Goal: Task Accomplishment & Management: Use online tool/utility

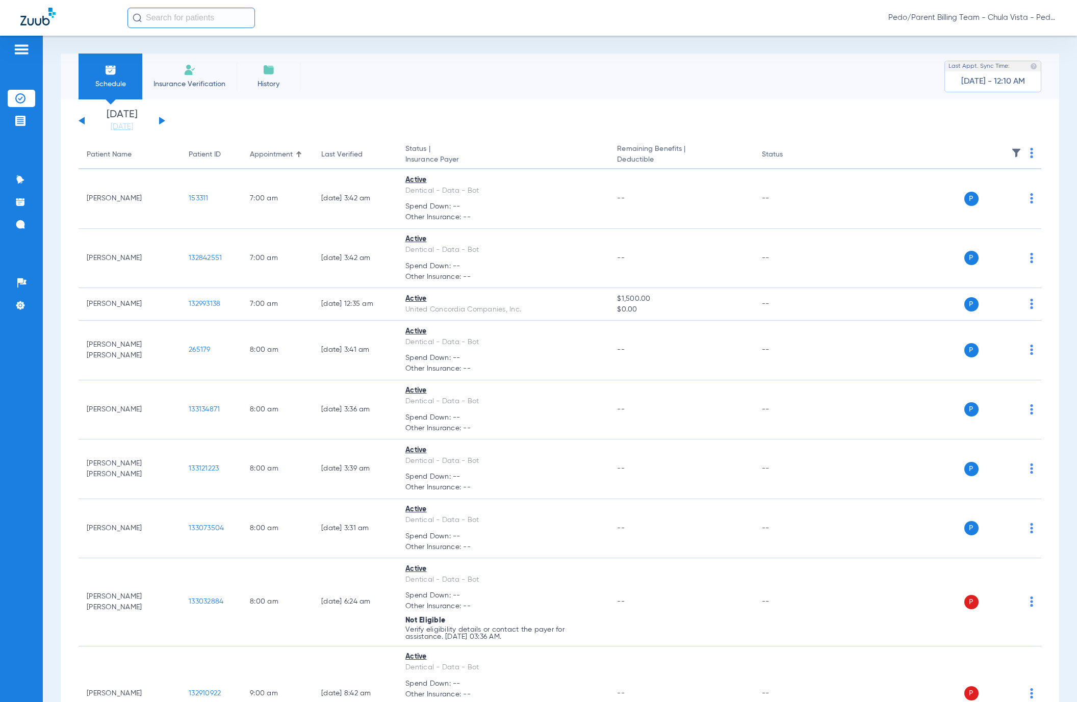
click at [1030, 152] on img at bounding box center [1031, 153] width 3 height 10
click at [973, 197] on button "Verify All" at bounding box center [981, 193] width 80 height 20
click at [1030, 150] on img at bounding box center [1031, 153] width 3 height 10
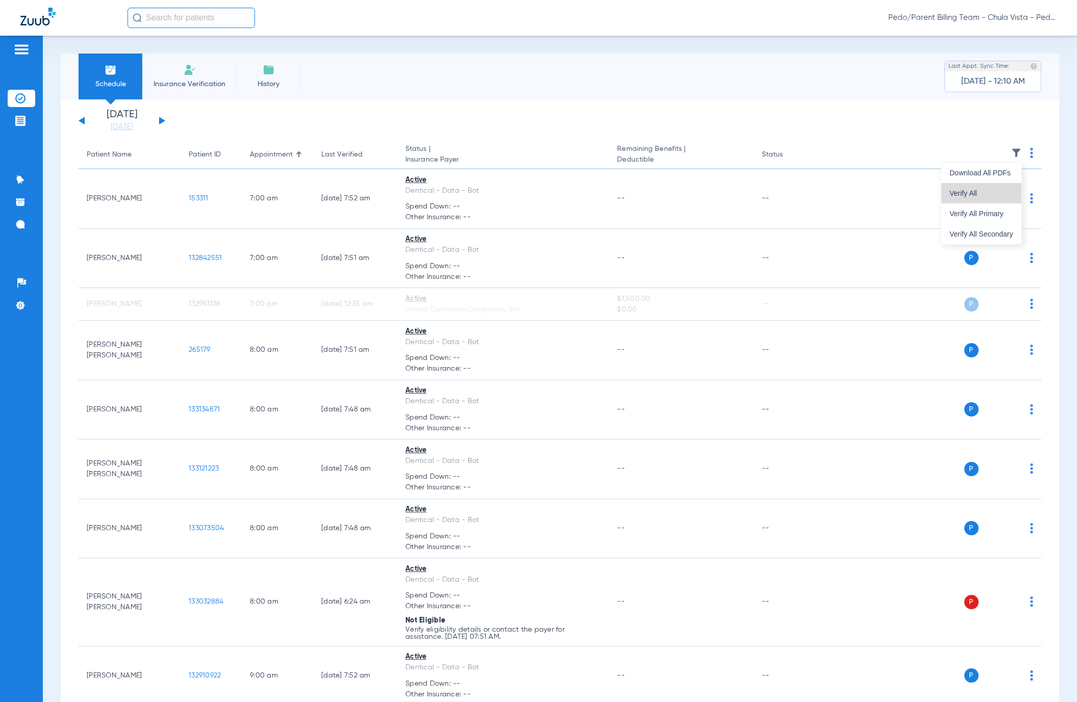
click at [954, 188] on button "Verify All" at bounding box center [981, 193] width 80 height 20
click at [817, 121] on app-single-date-navigator "[DATE] [DATE] [DATE] [DATE] [DATE] [DATE] [DATE] [DATE] [DATE] [DATE] [DATE] [D…" at bounding box center [560, 121] width 963 height 22
click at [1030, 151] on img at bounding box center [1031, 153] width 3 height 10
click at [963, 193] on span "Verify All" at bounding box center [981, 193] width 64 height 7
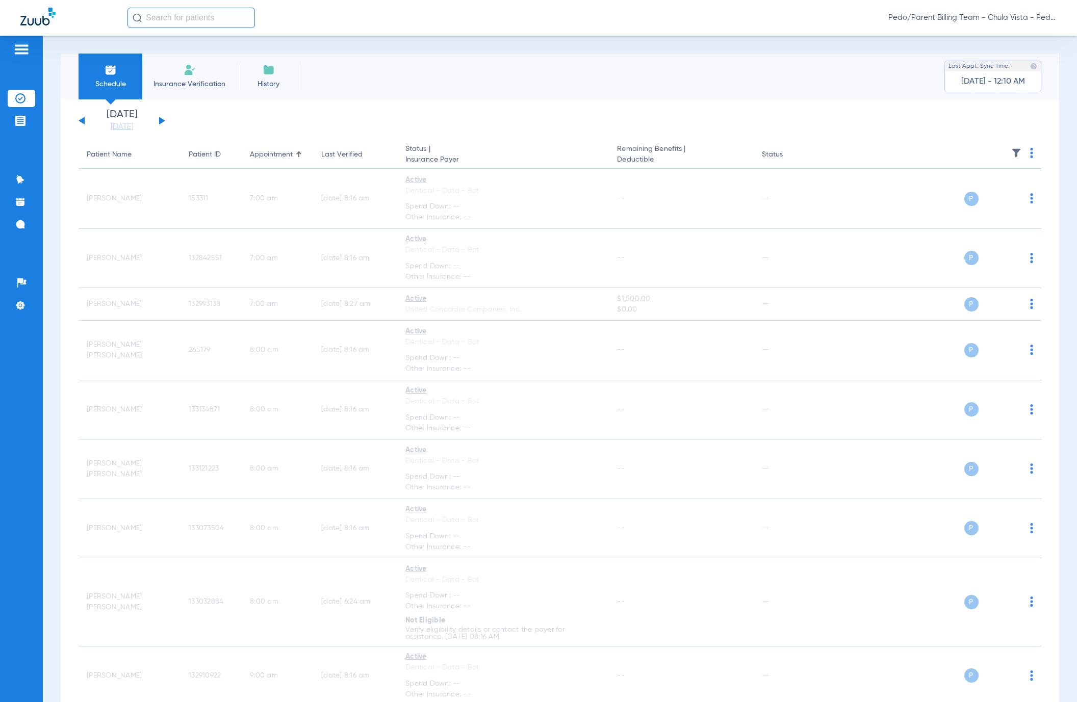
drag, startPoint x: 611, startPoint y: 589, endPoint x: 332, endPoint y: 2, distance: 650.1
click at [611, 589] on td "--" at bounding box center [681, 602] width 144 height 88
click at [528, 116] on app-single-date-navigator "[DATE] [DATE] [DATE] [DATE] [DATE] [DATE] [DATE] [DATE] [DATE] [DATE] [DATE] [D…" at bounding box center [560, 121] width 963 height 22
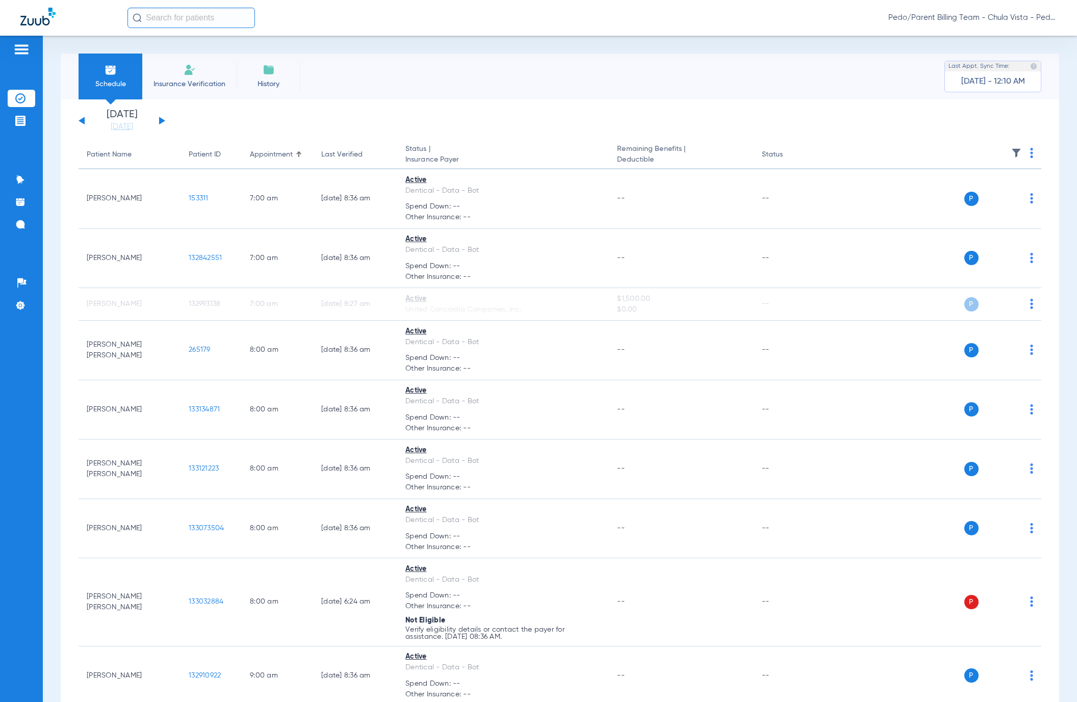
click at [899, 127] on app-single-date-navigator "[DATE] [DATE] [DATE] [DATE] [DATE] [DATE] [DATE] [DATE] [DATE] [DATE] [DATE] [D…" at bounding box center [560, 121] width 963 height 22
click at [1030, 150] on img at bounding box center [1031, 153] width 3 height 10
click at [985, 187] on button "Verify All" at bounding box center [981, 193] width 80 height 20
click at [1022, 151] on th at bounding box center [931, 155] width 219 height 29
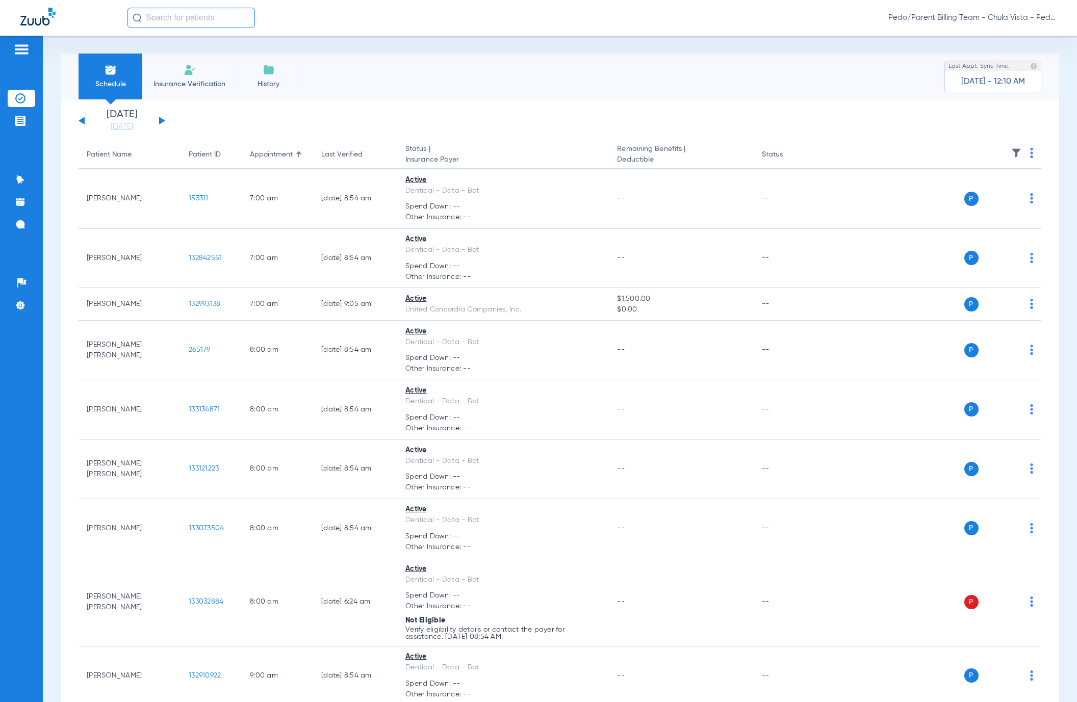
click at [1030, 153] on img at bounding box center [1031, 153] width 3 height 10
click at [962, 193] on span "Verify All" at bounding box center [981, 193] width 64 height 7
drag, startPoint x: 1031, startPoint y: 21, endPoint x: 1022, endPoint y: 24, distance: 10.2
click at [1031, 21] on span "Pedo/Parent Billing Team - Chula Vista - Pedo | The Super Dentists" at bounding box center [972, 18] width 168 height 10
click at [1016, 36] on span "Account Selection" at bounding box center [1018, 36] width 57 height 7
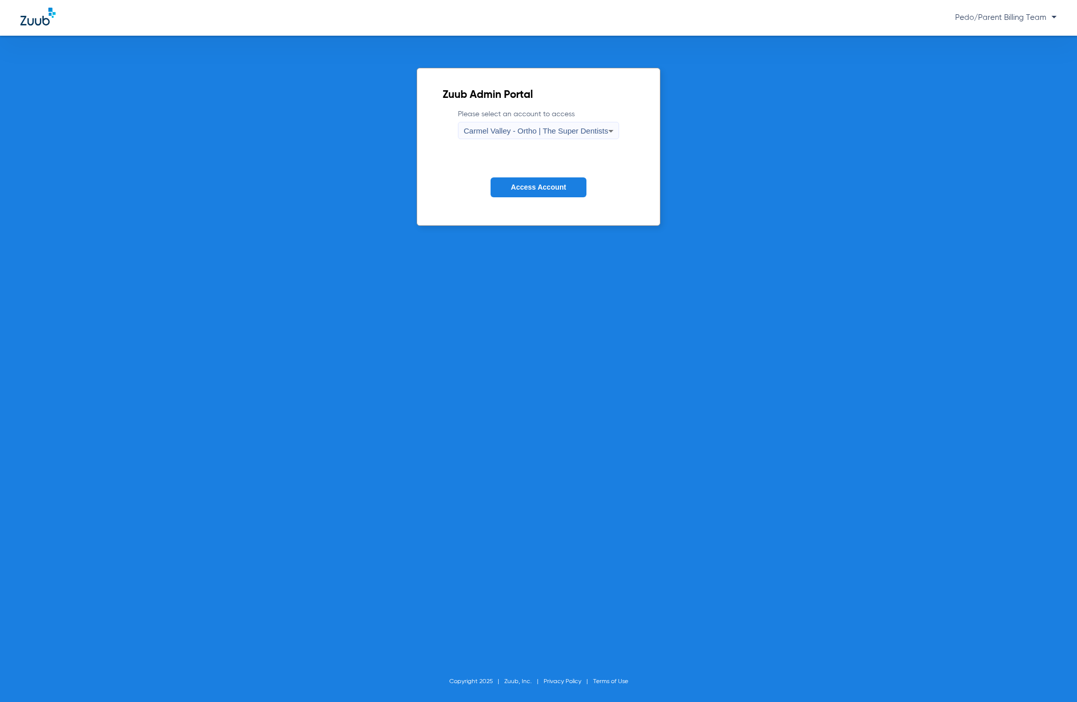
click at [575, 125] on div "Carmel Valley - Ortho | The Super Dentists" at bounding box center [535, 130] width 144 height 17
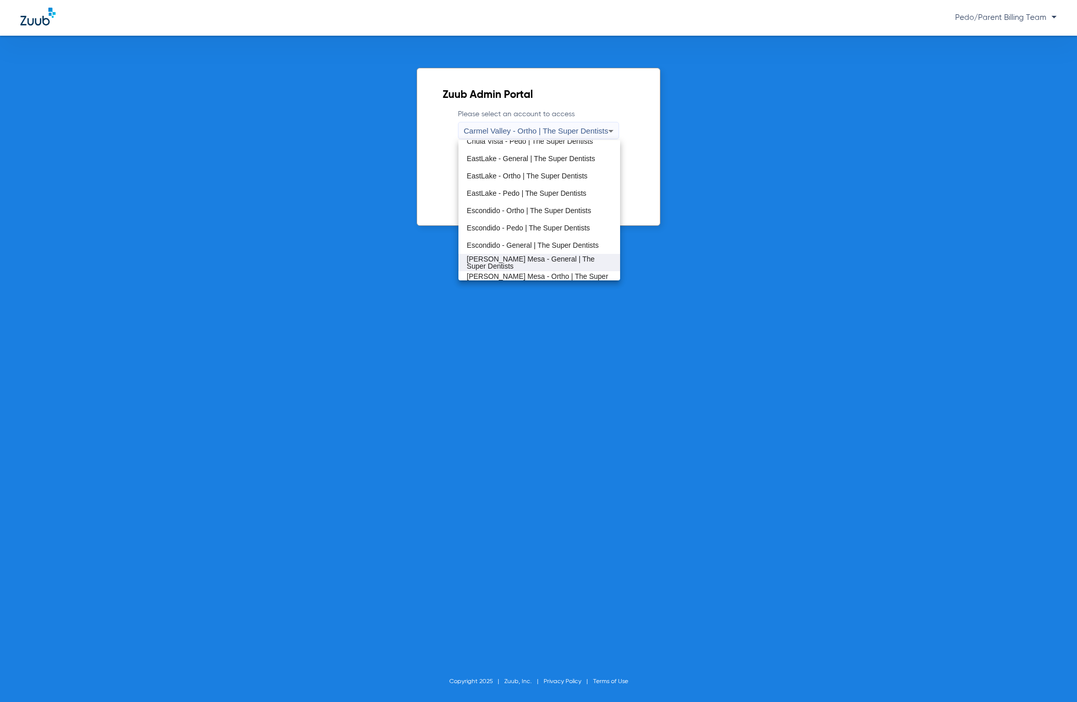
scroll to position [119, 0]
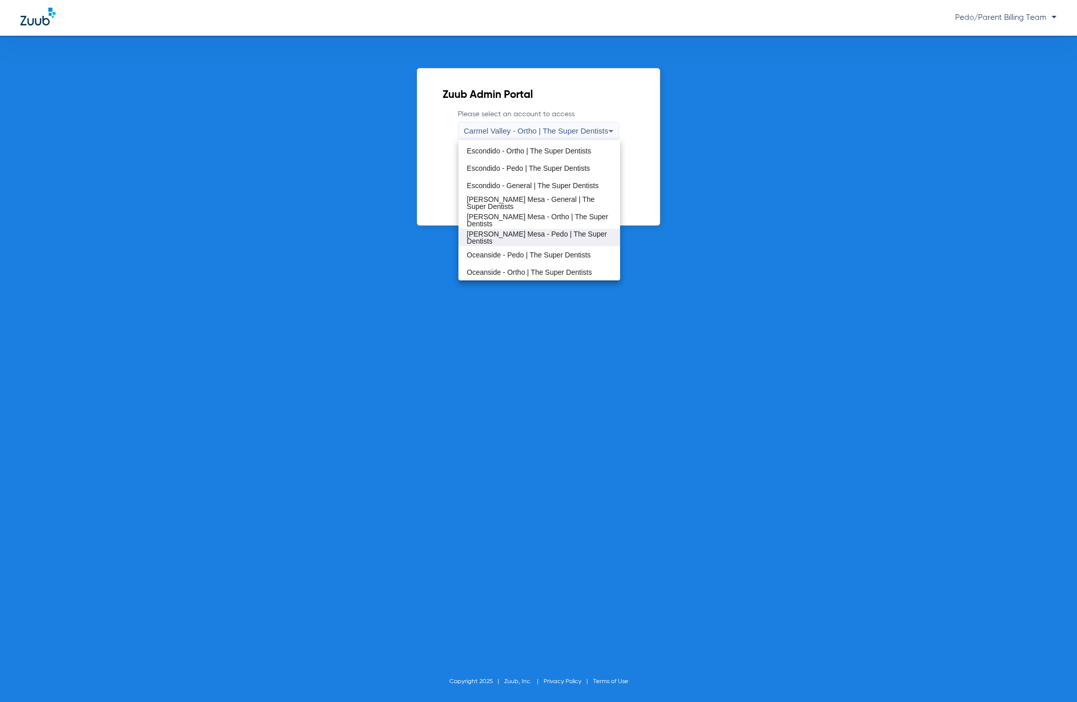
click at [515, 239] on span "[PERSON_NAME] Mesa - Pedo | The Super Dentists" at bounding box center [538, 237] width 145 height 14
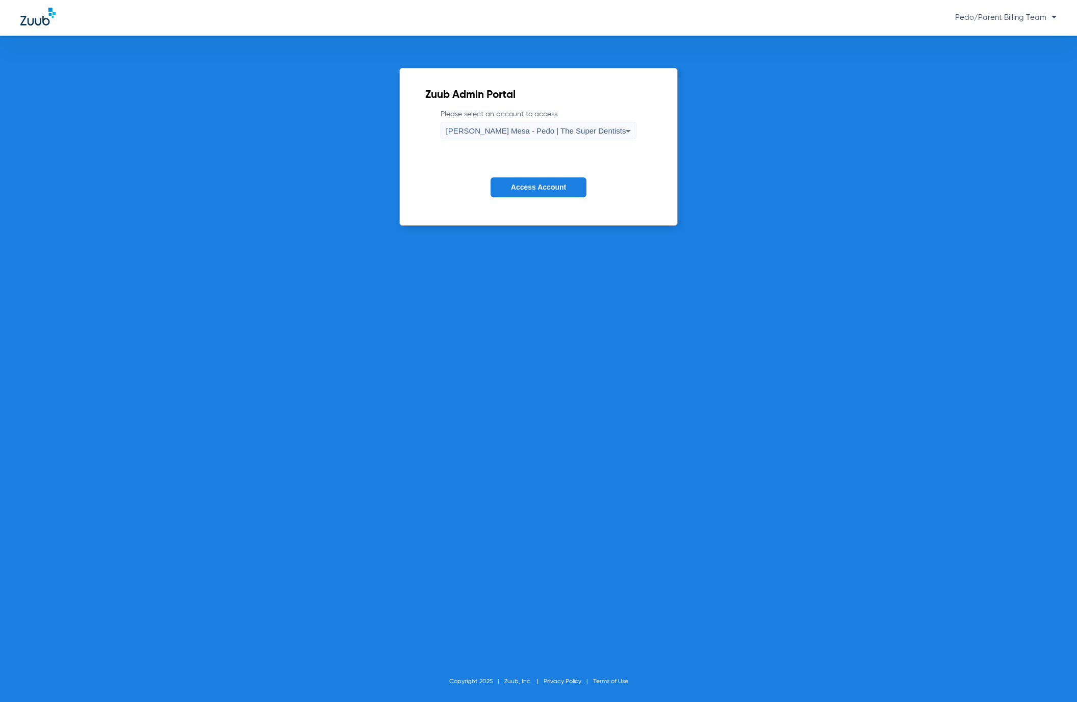
click at [563, 187] on span "Access Account" at bounding box center [538, 187] width 55 height 8
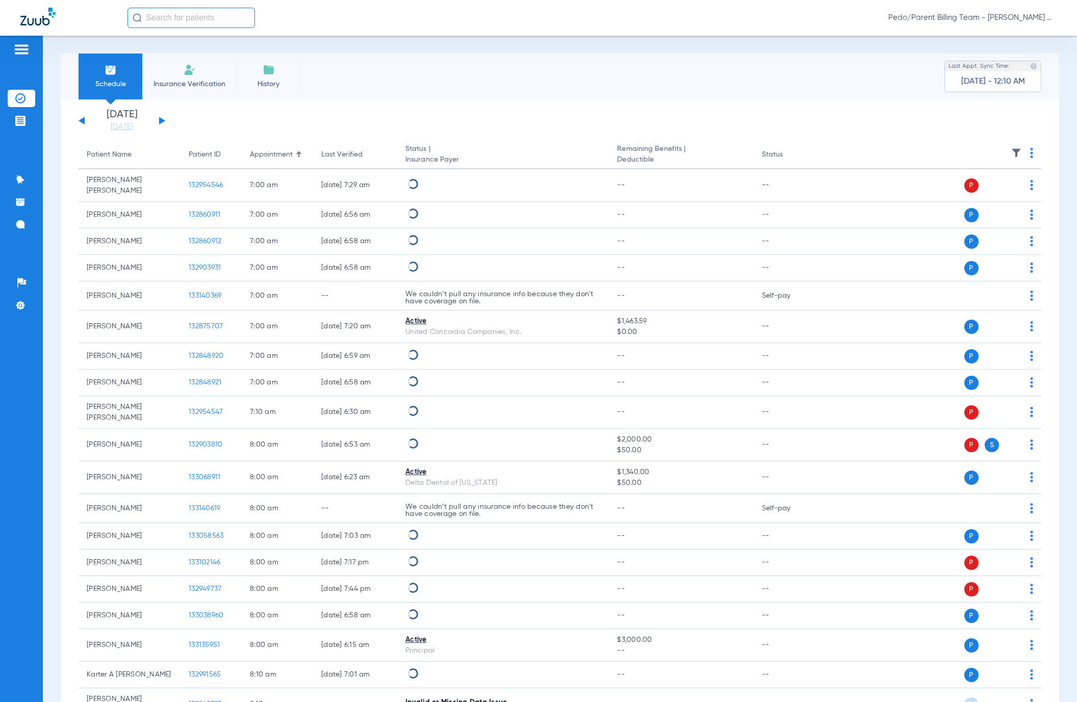
click at [1030, 153] on img at bounding box center [1031, 153] width 3 height 10
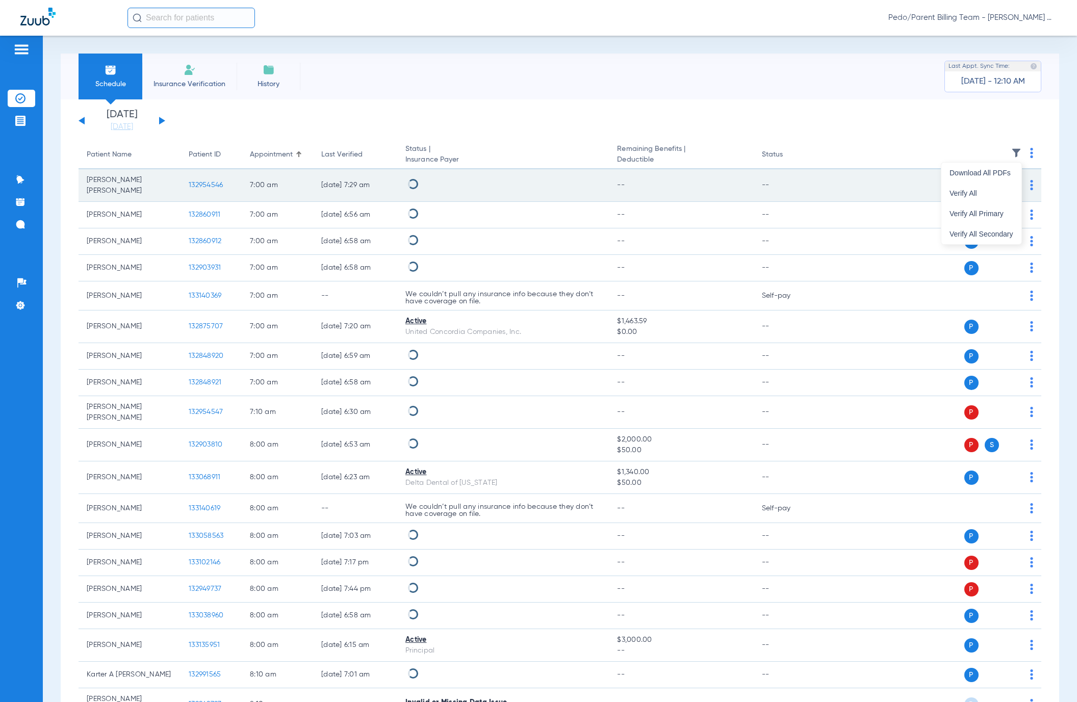
click at [971, 187] on button "Verify All" at bounding box center [981, 193] width 80 height 20
